Goal: Transaction & Acquisition: Subscribe to service/newsletter

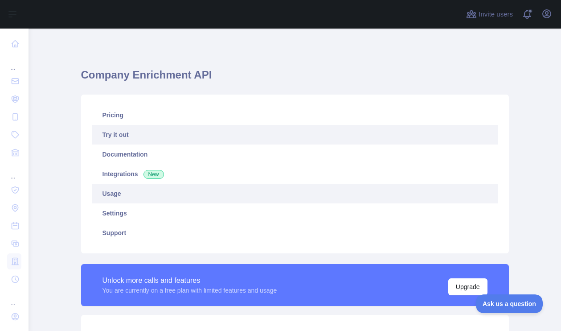
click at [155, 193] on link "Usage" at bounding box center [295, 194] width 407 height 20
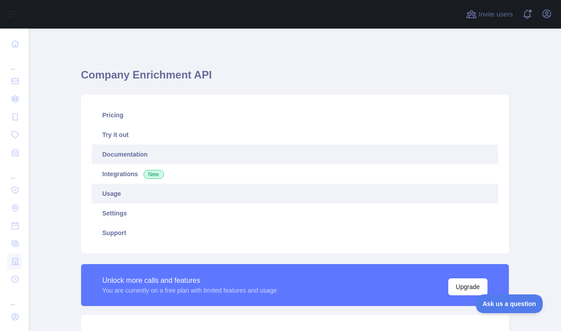
click at [125, 158] on link "Documentation" at bounding box center [295, 154] width 407 height 20
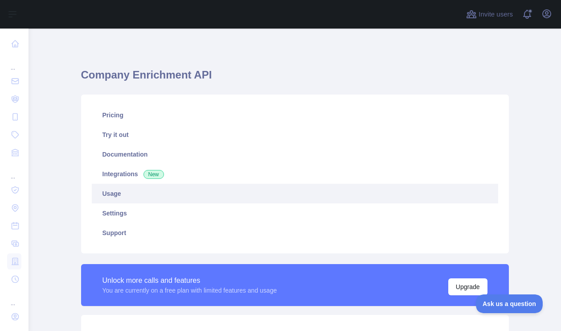
scroll to position [302, 533]
click at [159, 191] on link "Usage" at bounding box center [295, 194] width 407 height 20
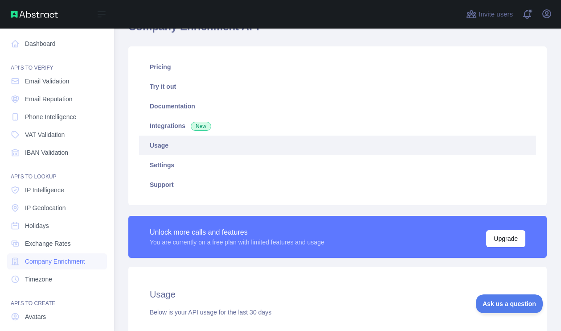
scroll to position [445624, 445479]
click at [25, 46] on link "Dashboard" at bounding box center [57, 44] width 100 height 16
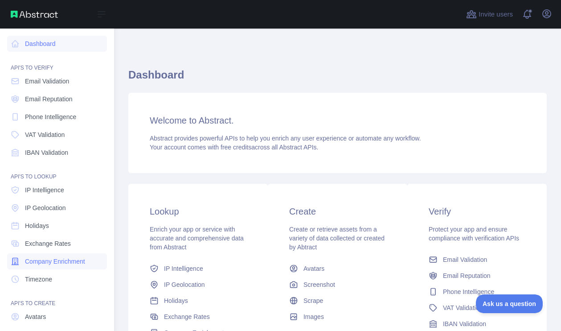
click at [52, 258] on span "Company Enrichment" at bounding box center [55, 261] width 60 height 9
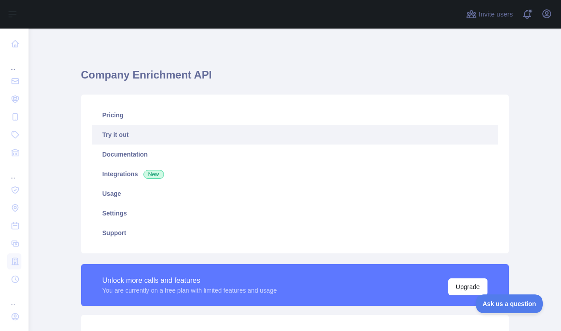
scroll to position [8, 0]
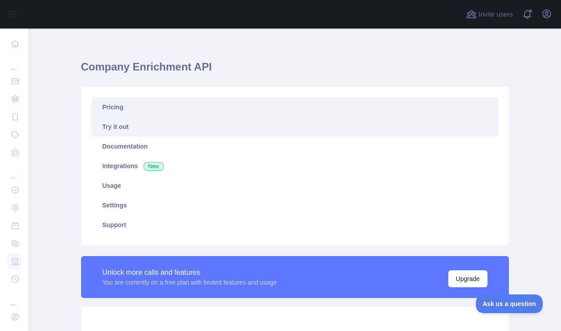
click at [119, 110] on link "Pricing" at bounding box center [295, 107] width 407 height 20
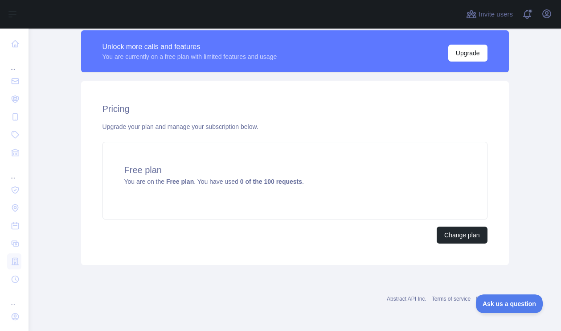
scroll to position [233, 0]
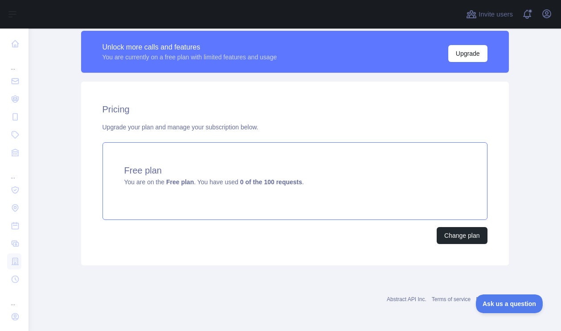
click at [228, 179] on span "You are on the Free plan . You have used 0 of the 100 requests ." at bounding box center [214, 181] width 180 height 7
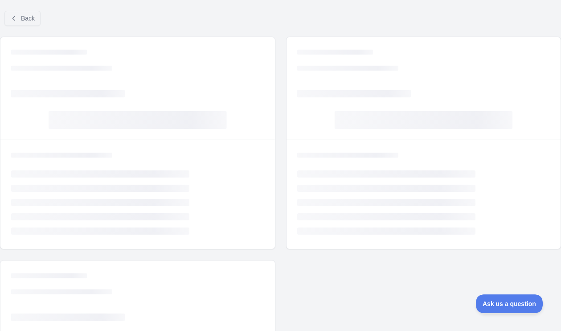
scroll to position [93, 0]
click at [228, 179] on ul "Loading... Loading... Loading... Loading... Loading..." at bounding box center [137, 202] width 253 height 64
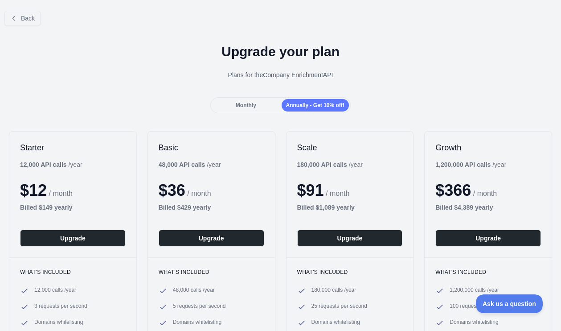
click at [260, 106] on div "Monthly" at bounding box center [245, 105] width 67 height 12
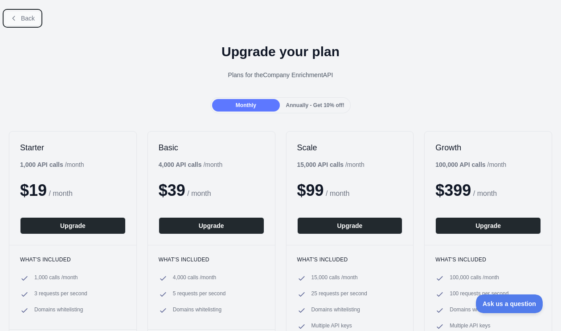
click at [34, 18] on span "Back" at bounding box center [28, 18] width 14 height 7
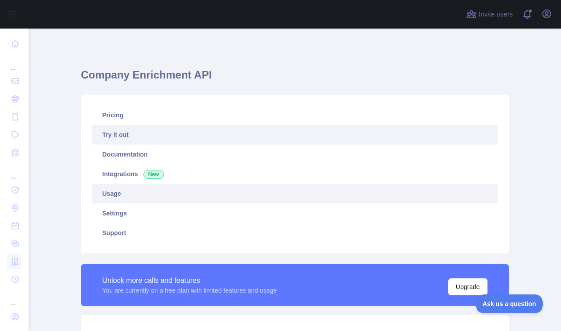
click at [123, 198] on link "Usage" at bounding box center [295, 194] width 407 height 20
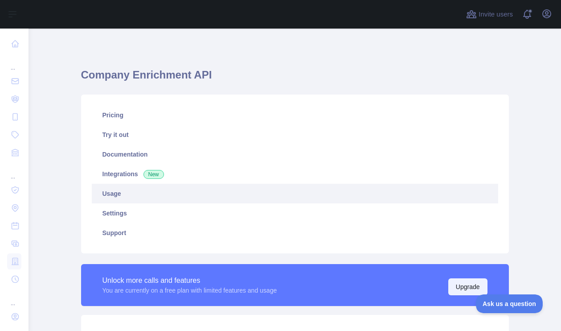
click at [466, 287] on button "Upgrade" at bounding box center [468, 286] width 39 height 17
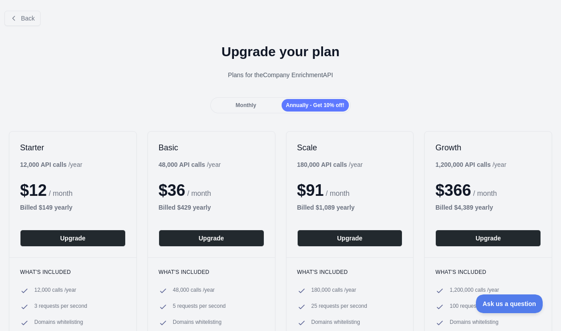
click at [248, 104] on span "Monthly" at bounding box center [246, 105] width 21 height 6
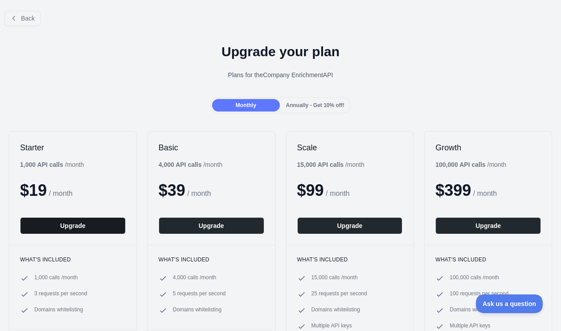
click at [79, 223] on button "Upgrade" at bounding box center [73, 225] width 106 height 17
